Goal: Information Seeking & Learning: Learn about a topic

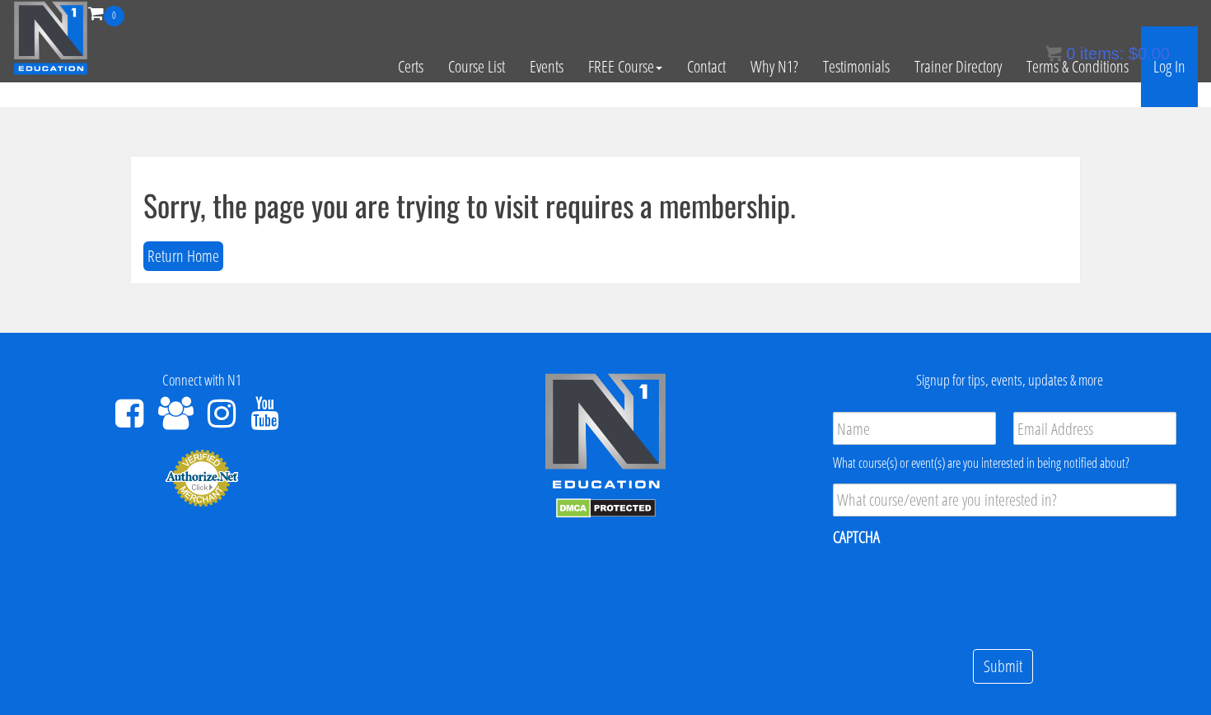
click at [1172, 73] on link "Log In" at bounding box center [1169, 66] width 57 height 81
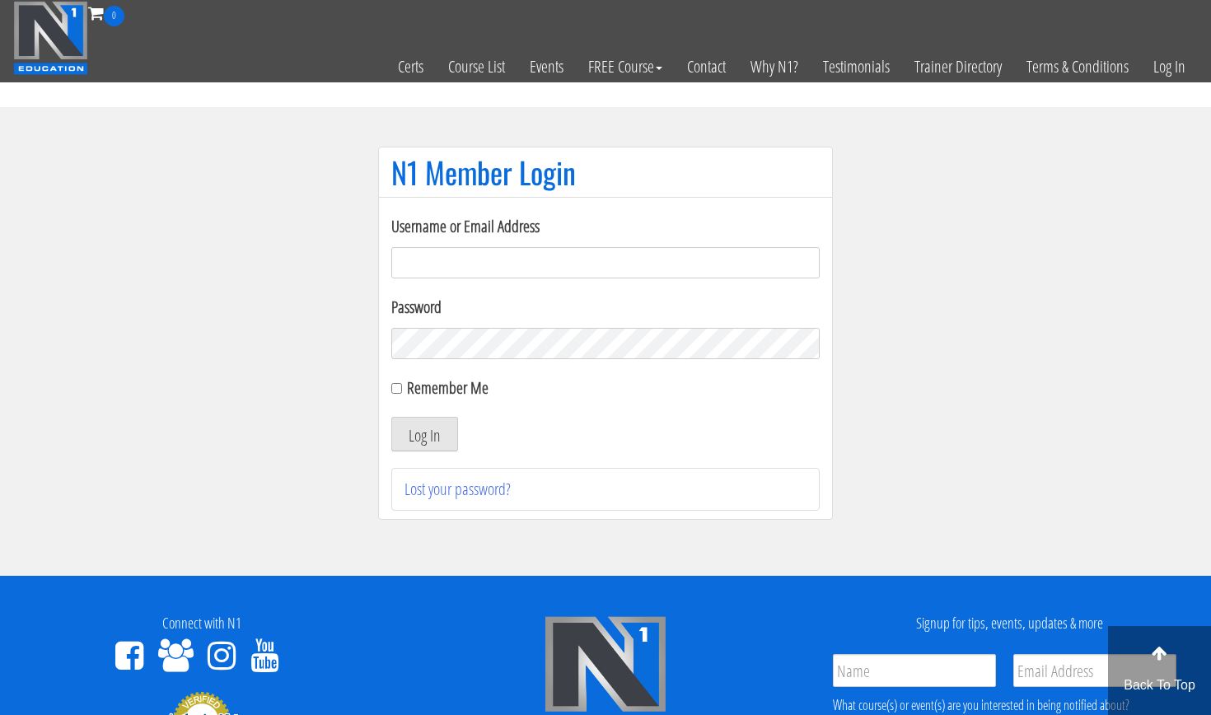
type input "[EMAIL_ADDRESS][DOMAIN_NAME]"
click at [424, 434] on button "Log In" at bounding box center [424, 434] width 67 height 35
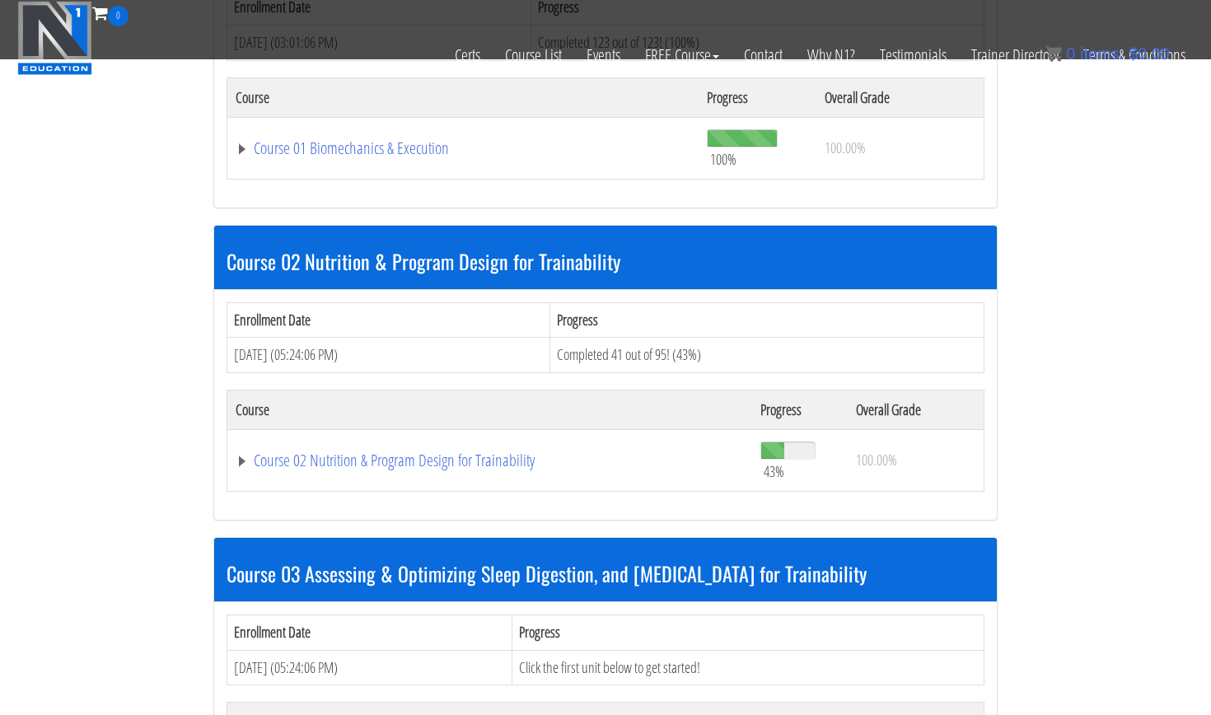
scroll to position [720, 0]
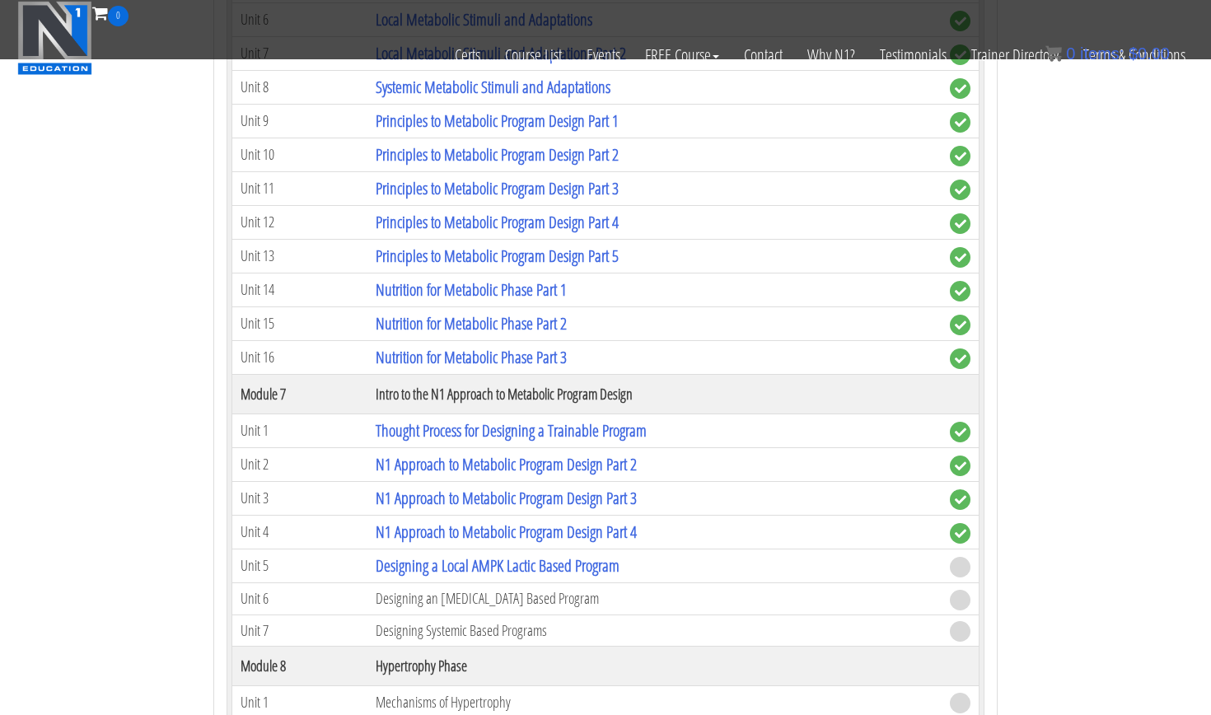
scroll to position [2242, 0]
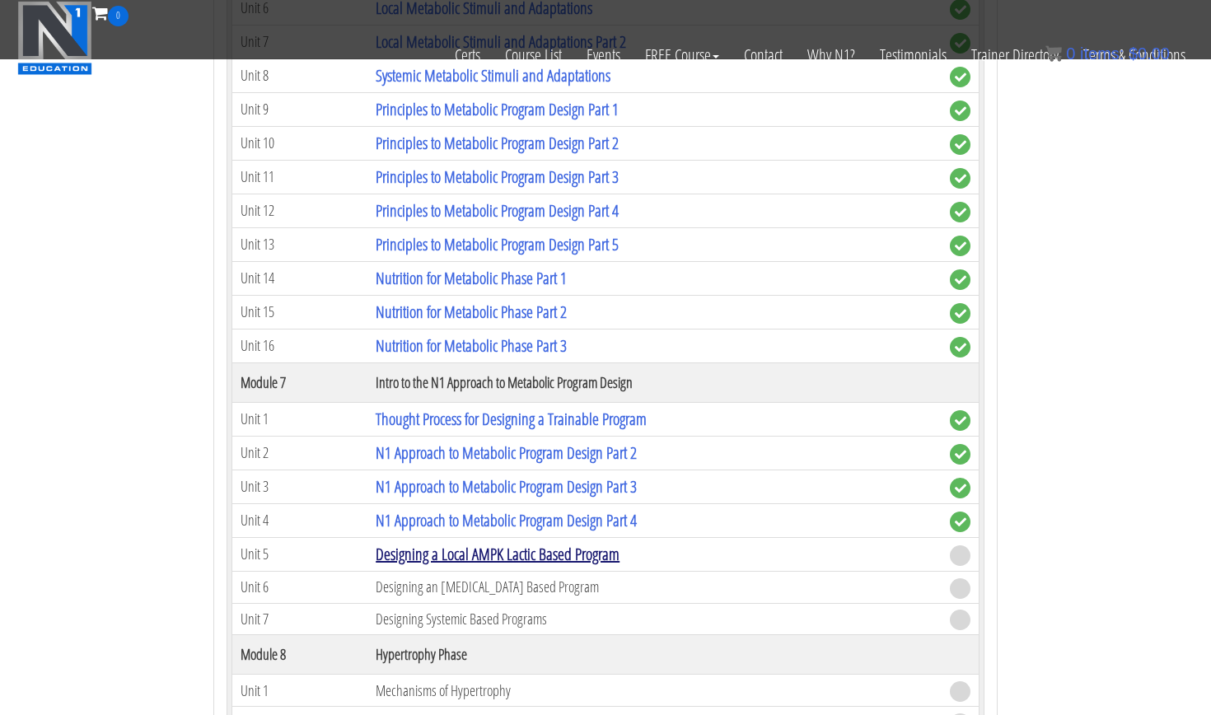
click at [499, 543] on link "Designing a Local AMPK Lactic Based Program" at bounding box center [498, 554] width 244 height 22
